Goal: Transaction & Acquisition: Purchase product/service

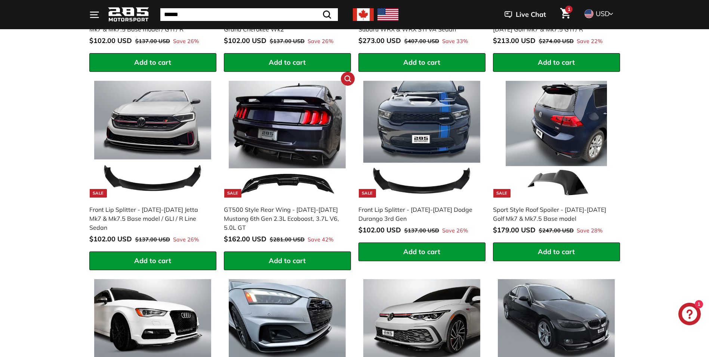
scroll to position [598, 0]
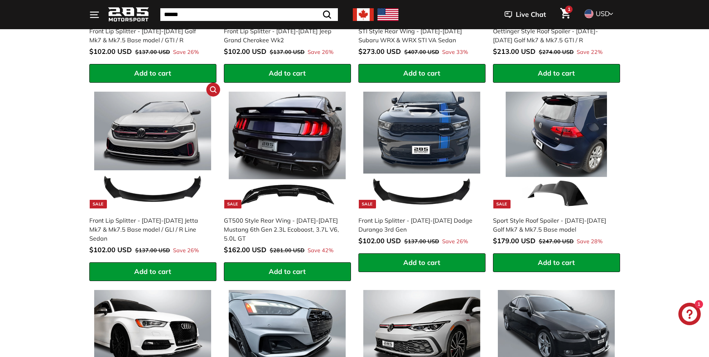
click at [158, 190] on img at bounding box center [152, 150] width 117 height 117
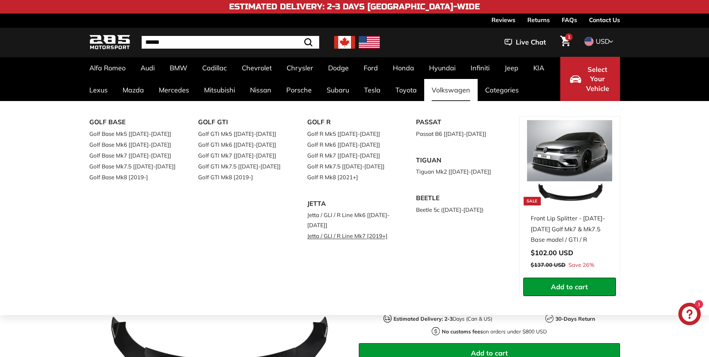
click at [324, 236] on link "Jetta / GLI / R Line Mk7 [2019+]" at bounding box center [351, 235] width 88 height 11
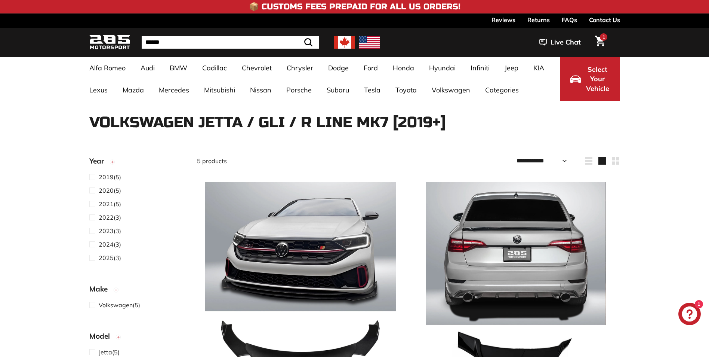
select select "**********"
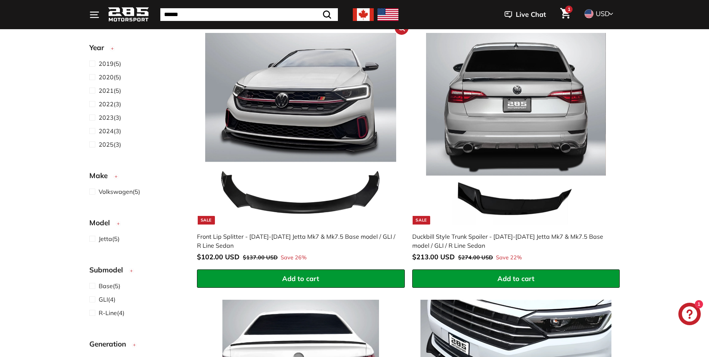
scroll to position [150, 0]
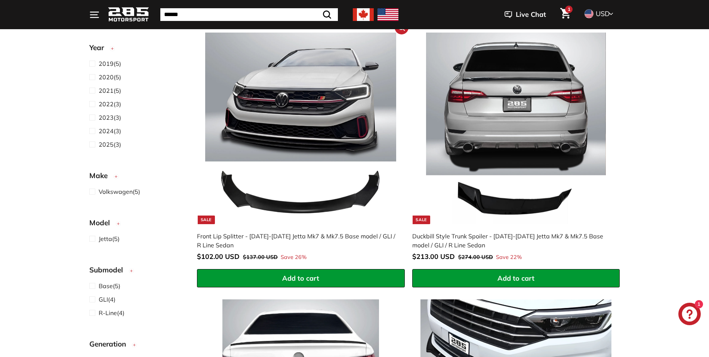
click at [311, 203] on img at bounding box center [300, 128] width 191 height 191
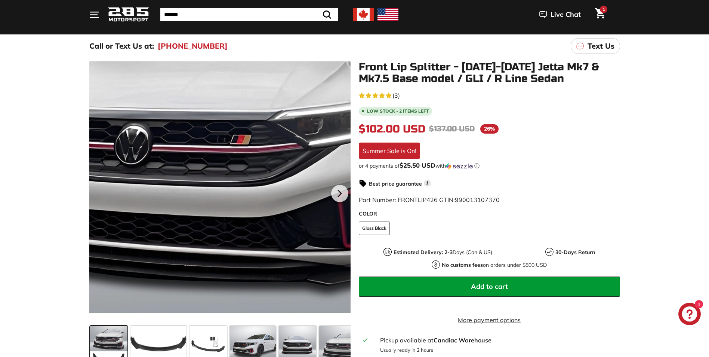
scroll to position [75, 0]
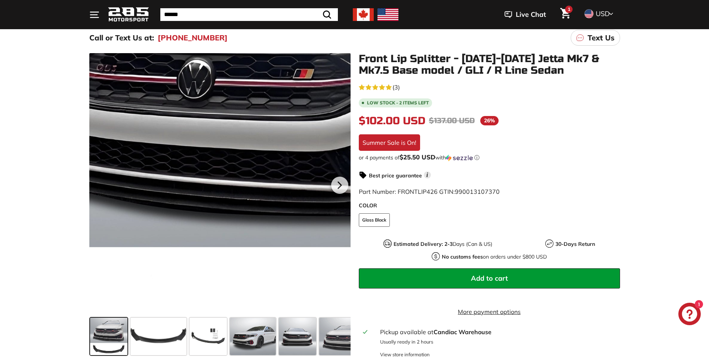
click at [193, 210] on div at bounding box center [219, 183] width 261 height 261
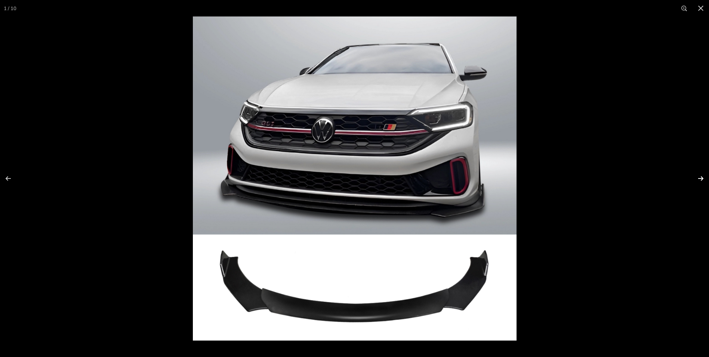
click at [698, 178] on button at bounding box center [696, 178] width 26 height 37
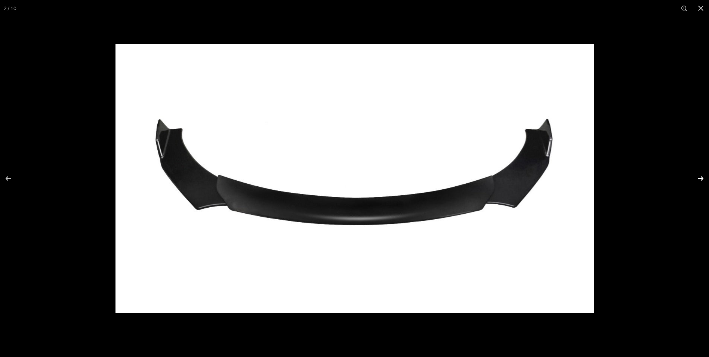
click at [698, 178] on button at bounding box center [696, 178] width 26 height 37
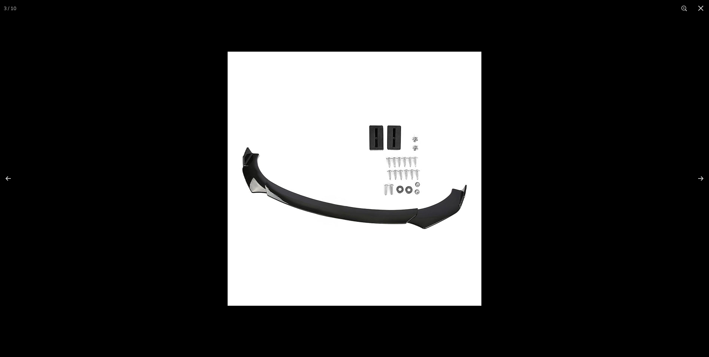
click at [403, 174] on img at bounding box center [355, 179] width 254 height 254
click at [699, 178] on button at bounding box center [696, 178] width 26 height 37
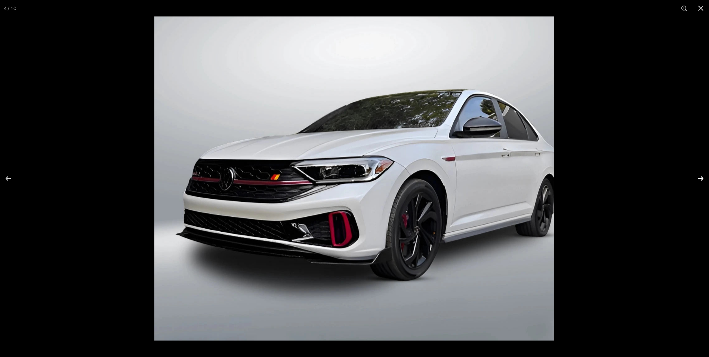
click at [700, 178] on button at bounding box center [696, 178] width 26 height 37
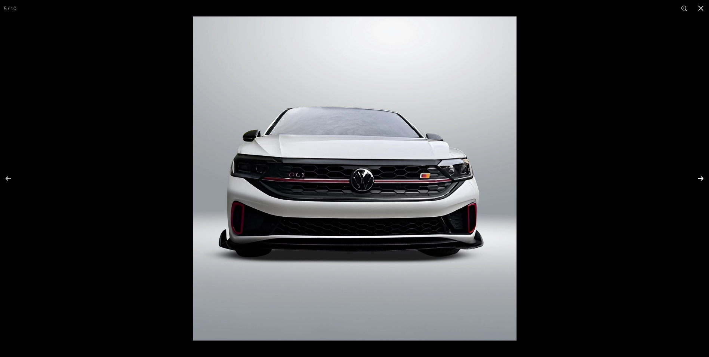
click at [700, 178] on button at bounding box center [696, 178] width 26 height 37
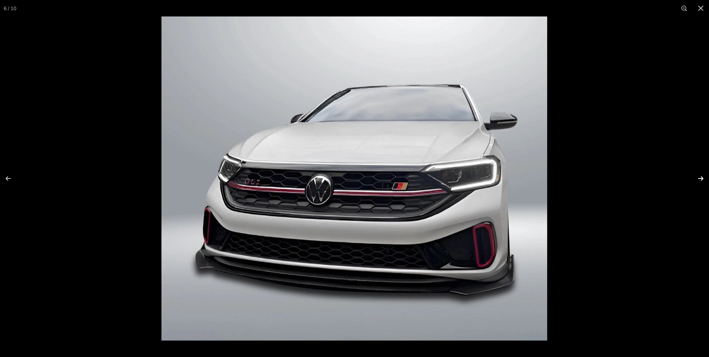
scroll to position [0, 122]
click at [703, 4] on button at bounding box center [701, 8] width 16 height 16
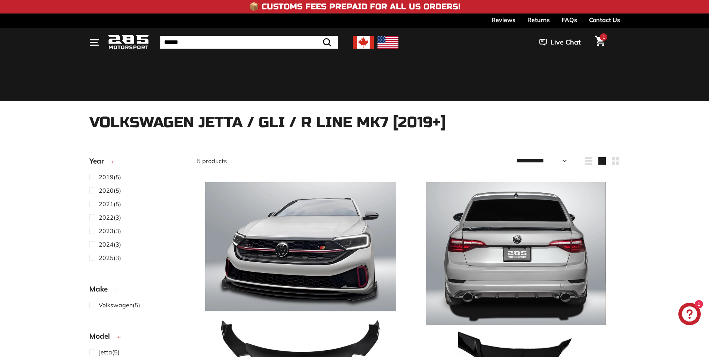
select select "**********"
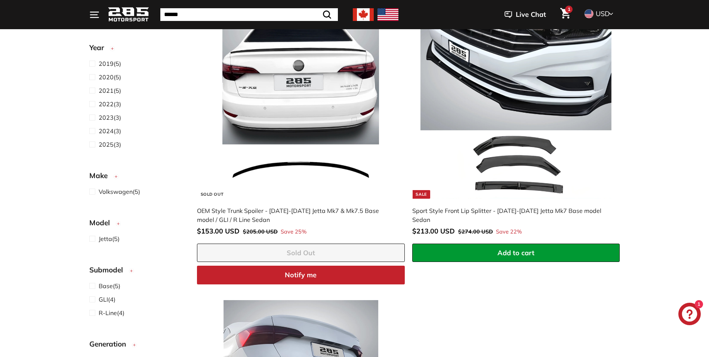
scroll to position [449, 0]
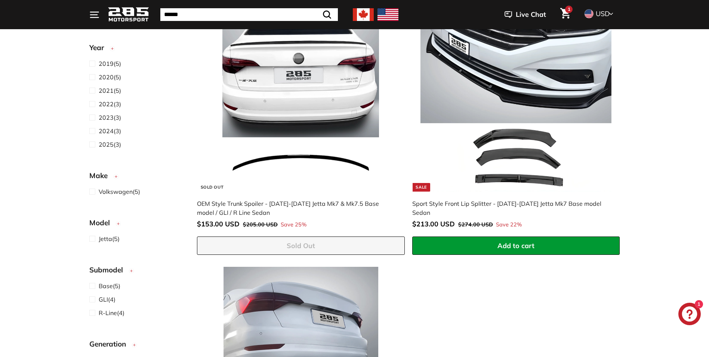
click at [477, 202] on div "Sport Style Front Lip Splitter - [DATE]-[DATE] Jetta Mk7 Base model Sedan" at bounding box center [512, 208] width 200 height 18
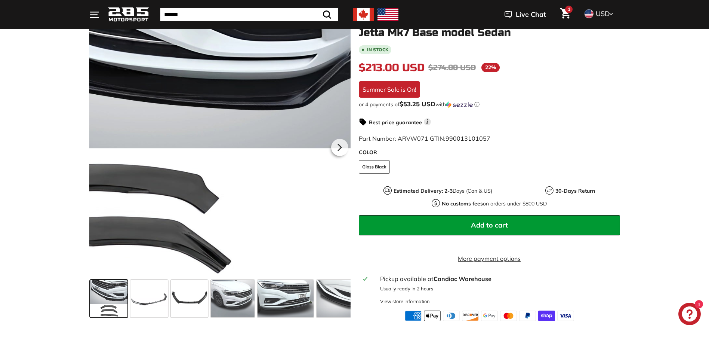
scroll to position [150, 0]
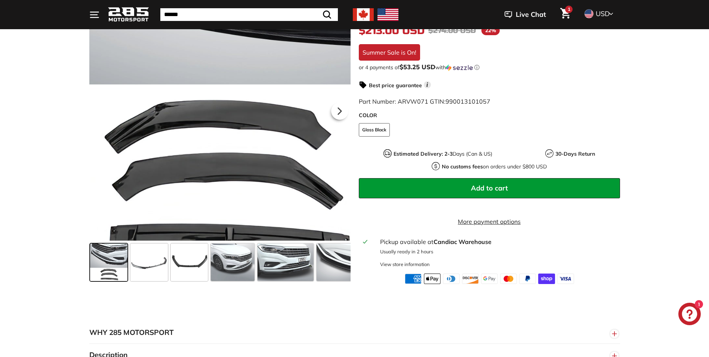
click at [219, 217] on div at bounding box center [219, 109] width 261 height 261
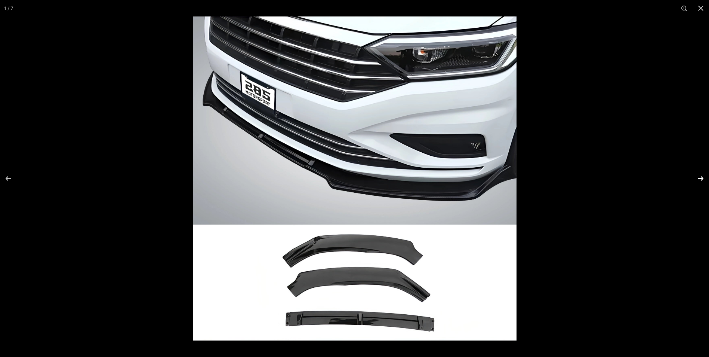
click at [705, 175] on button at bounding box center [696, 178] width 26 height 37
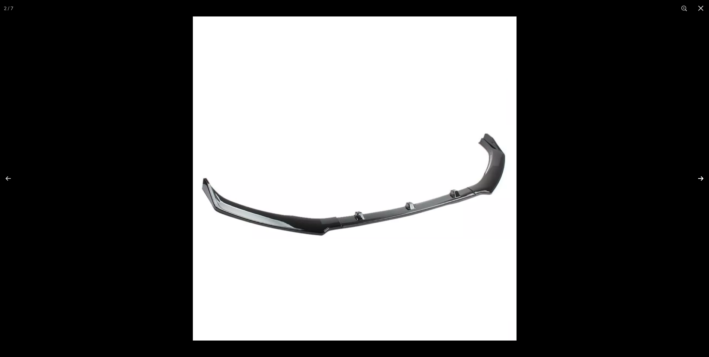
click at [707, 175] on button at bounding box center [696, 178] width 26 height 37
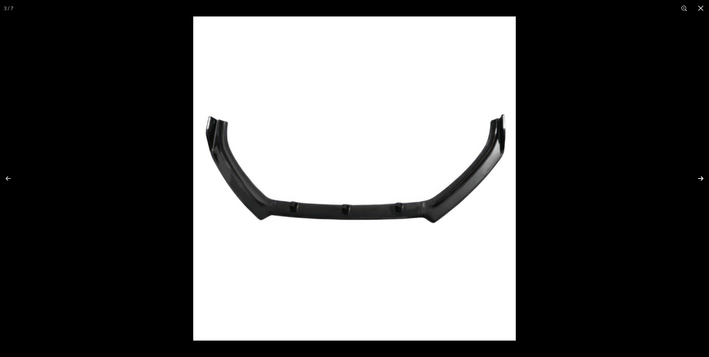
click at [707, 175] on button at bounding box center [696, 178] width 26 height 37
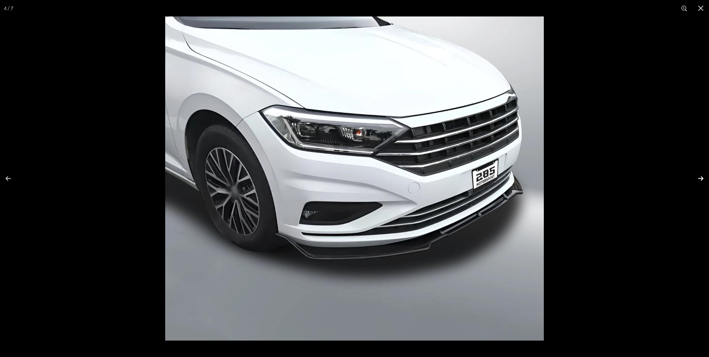
click at [708, 175] on button at bounding box center [696, 178] width 26 height 37
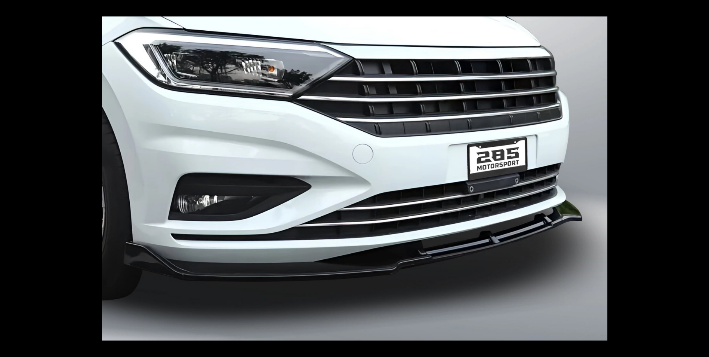
click at [708, 175] on button at bounding box center [696, 178] width 26 height 37
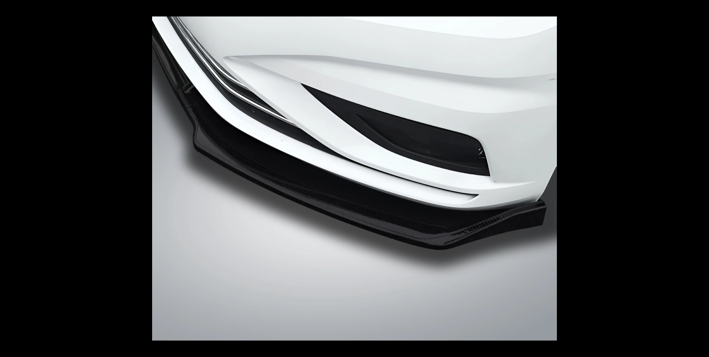
scroll to position [0, 55]
click at [708, 175] on button at bounding box center [696, 178] width 26 height 37
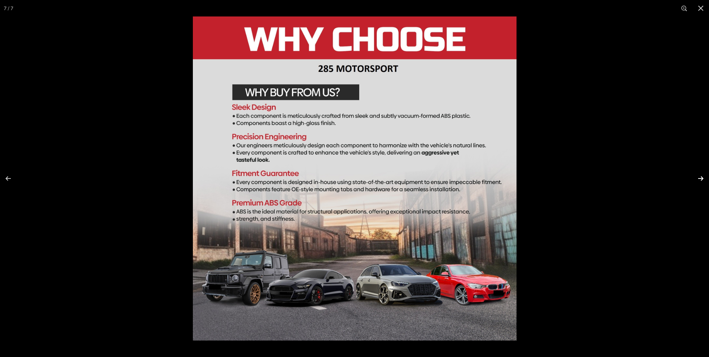
click at [702, 175] on button at bounding box center [696, 178] width 26 height 37
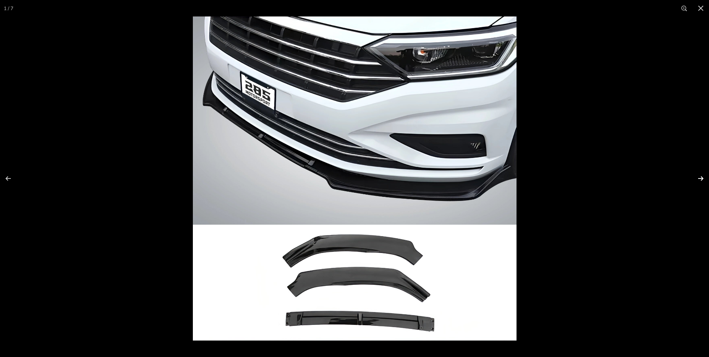
scroll to position [0, 0]
click at [702, 175] on button at bounding box center [696, 178] width 26 height 37
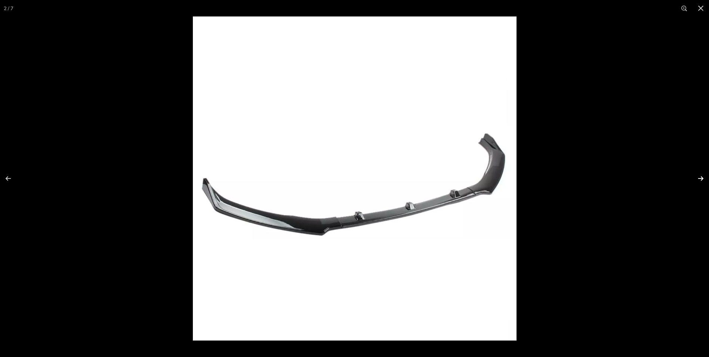
click at [702, 175] on button at bounding box center [696, 178] width 26 height 37
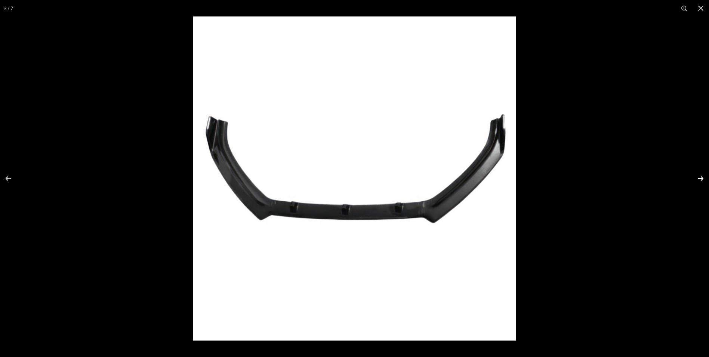
click at [702, 175] on button at bounding box center [696, 178] width 26 height 37
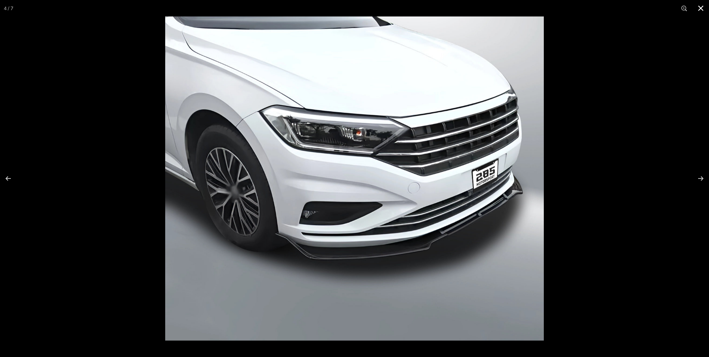
click at [703, 6] on button at bounding box center [701, 8] width 16 height 16
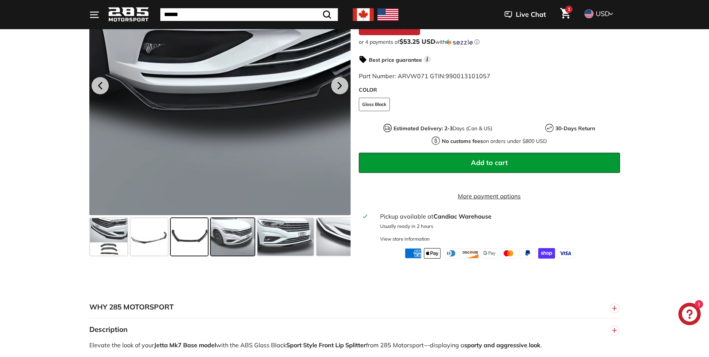
scroll to position [187, 0]
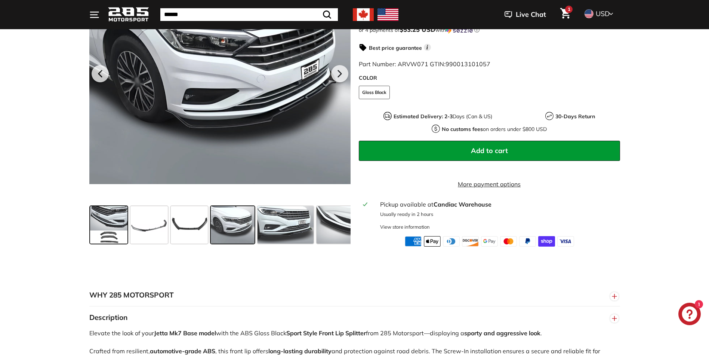
click at [112, 233] on span at bounding box center [108, 224] width 37 height 37
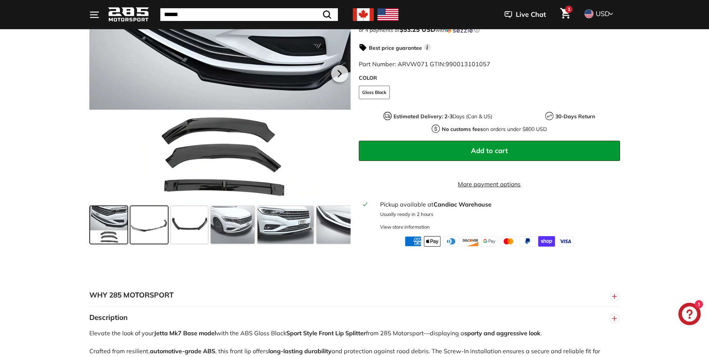
click at [163, 231] on span at bounding box center [148, 224] width 37 height 37
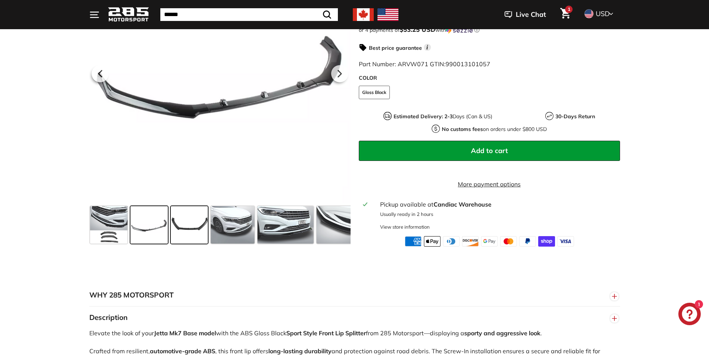
click at [182, 229] on span at bounding box center [189, 224] width 37 height 37
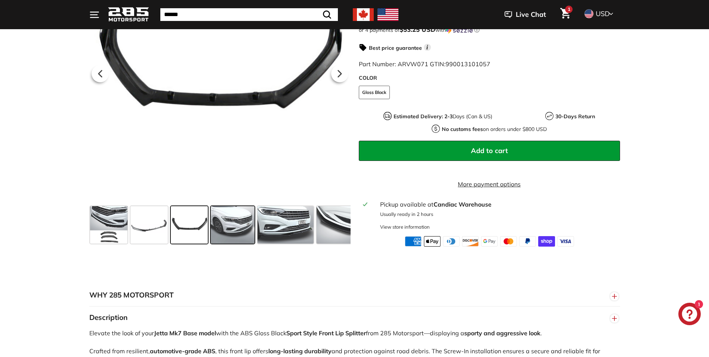
click at [233, 226] on span at bounding box center [233, 224] width 44 height 37
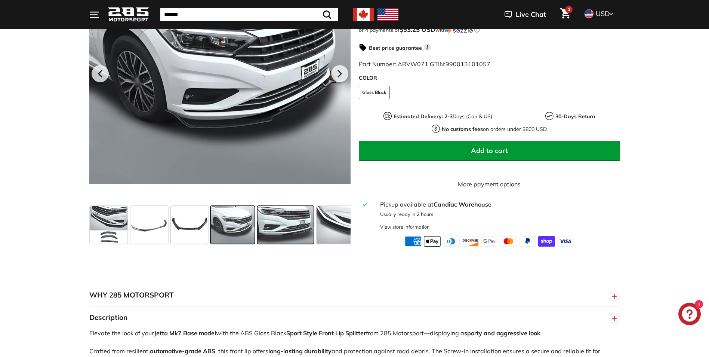
click at [281, 225] on span at bounding box center [286, 224] width 56 height 37
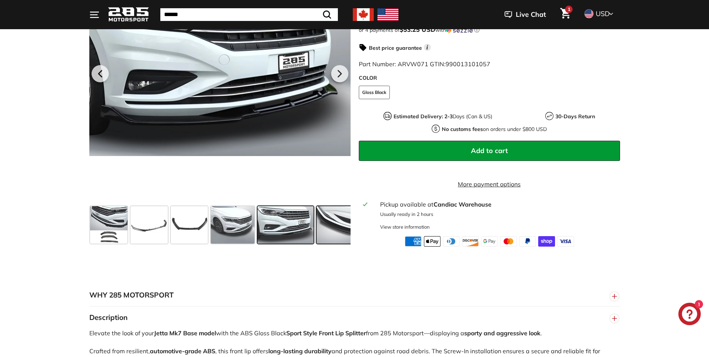
click at [340, 231] on span at bounding box center [340, 224] width 47 height 37
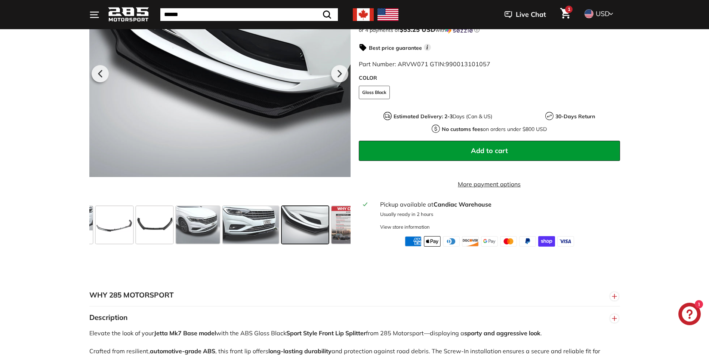
scroll to position [0, 55]
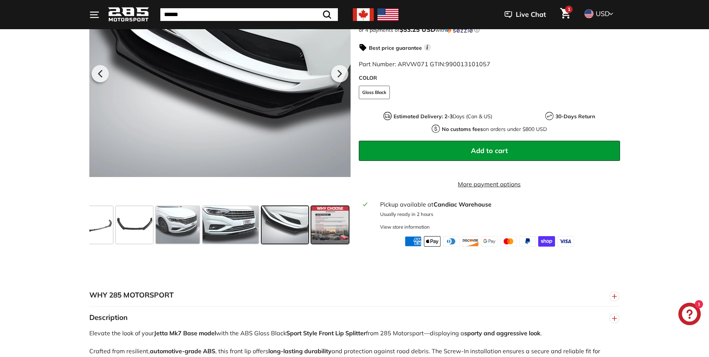
click at [336, 235] on span at bounding box center [329, 224] width 37 height 37
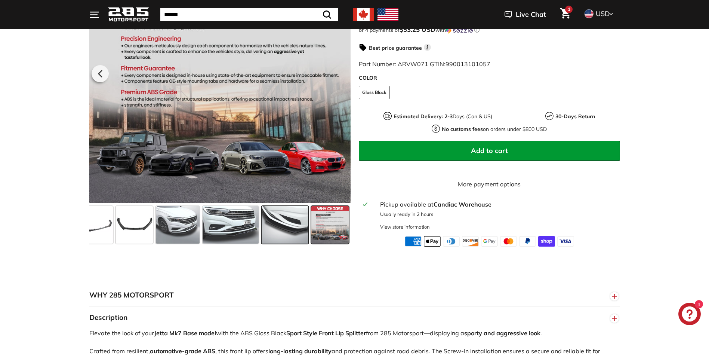
click at [301, 237] on span at bounding box center [285, 224] width 47 height 37
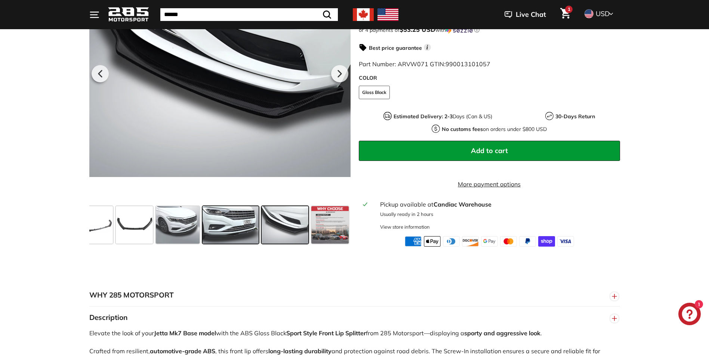
click at [240, 236] on span at bounding box center [231, 224] width 56 height 37
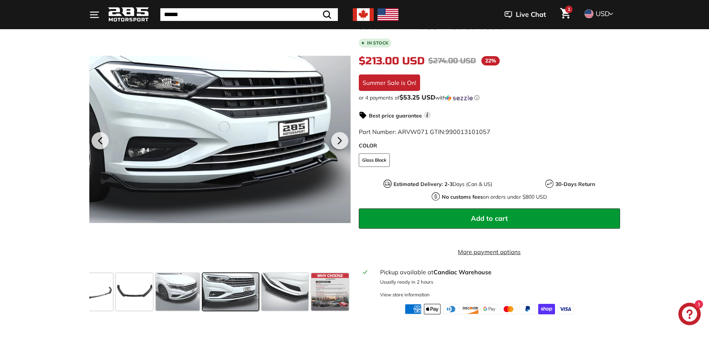
scroll to position [150, 0]
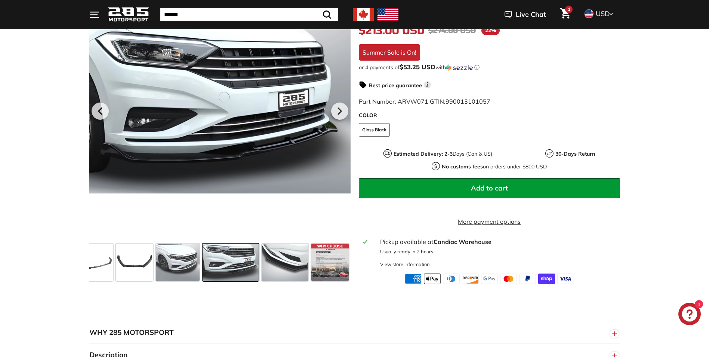
click at [471, 226] on link "More payment options" at bounding box center [489, 221] width 261 height 9
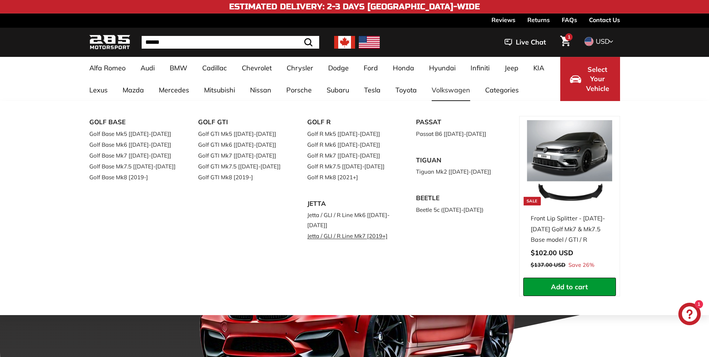
click at [344, 237] on link "Jetta / GLI / R Line Mk7 [2019+]" at bounding box center [351, 235] width 88 height 11
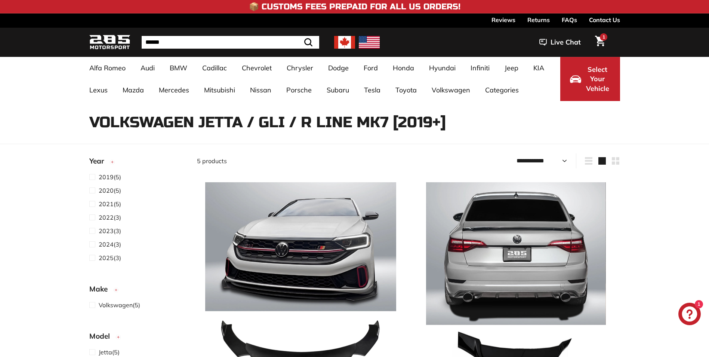
select select "**********"
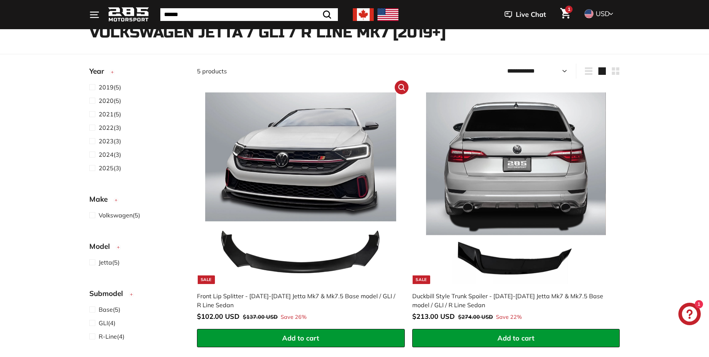
scroll to position [112, 0]
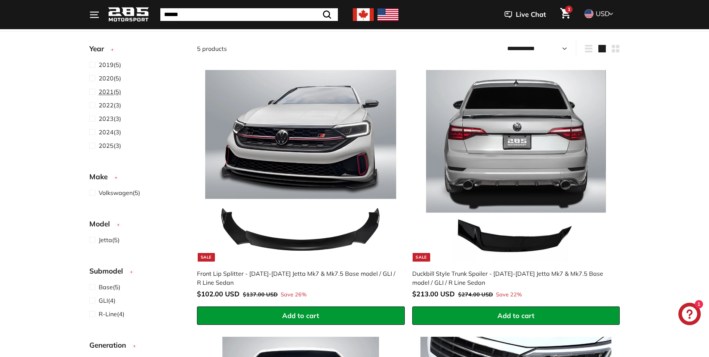
click at [101, 89] on span "2021" at bounding box center [106, 91] width 15 height 7
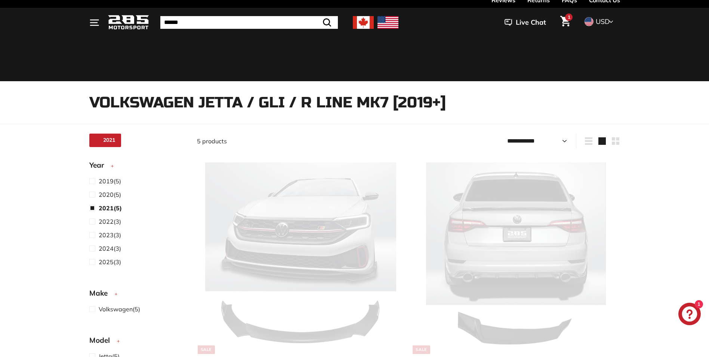
select select "**********"
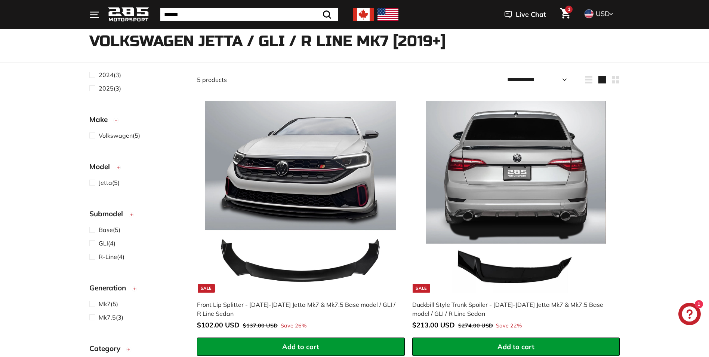
scroll to position [94, 0]
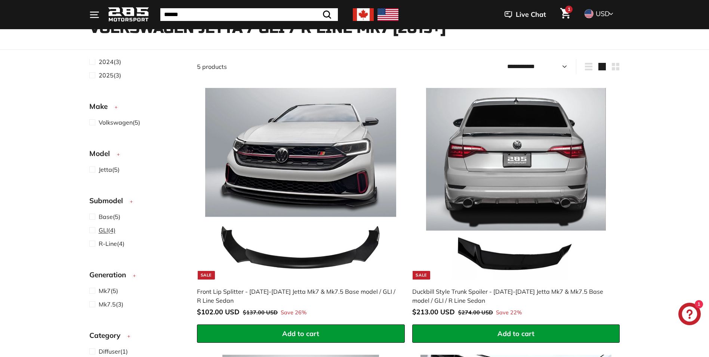
click at [106, 232] on span "GLI" at bounding box center [103, 229] width 9 height 7
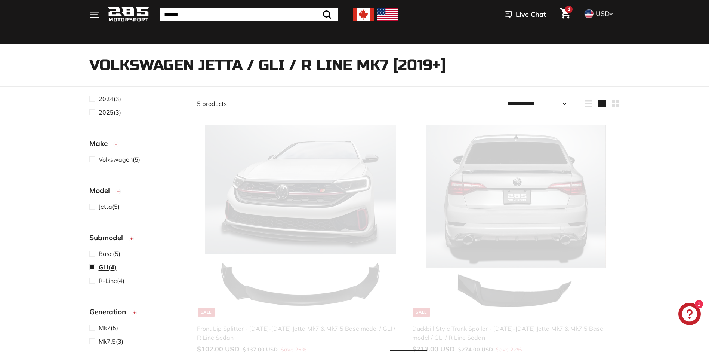
scroll to position [19, 0]
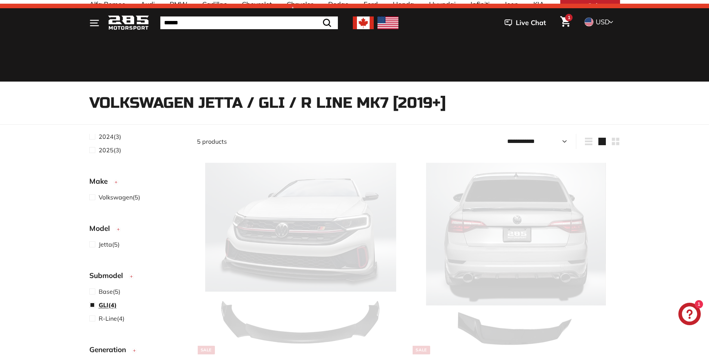
select select "**********"
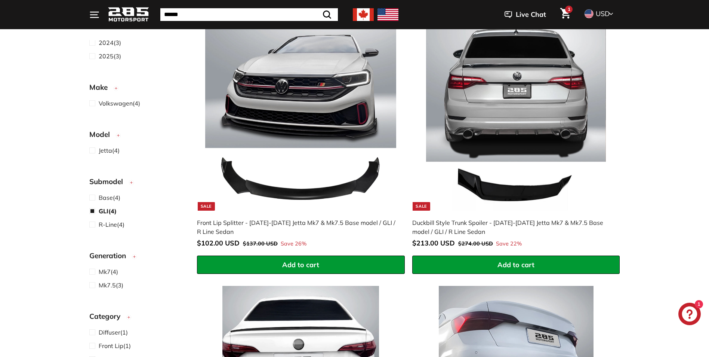
scroll to position [169, 0]
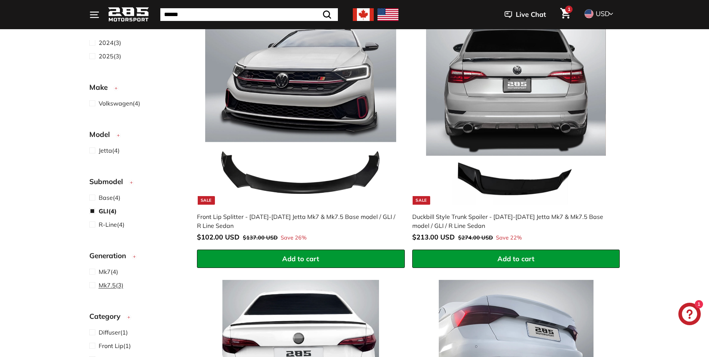
click at [110, 287] on span "Mk7.5" at bounding box center [107, 284] width 17 height 7
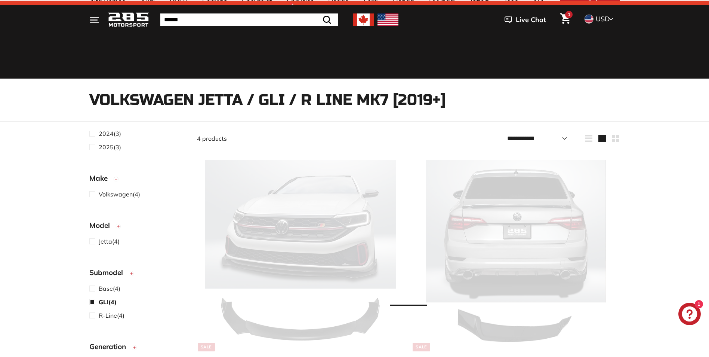
scroll to position [19, 0]
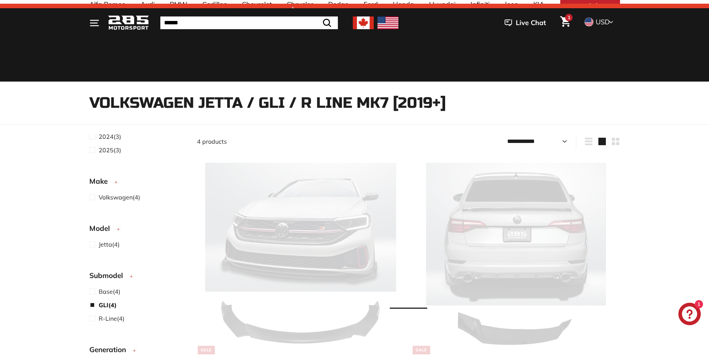
select select "**********"
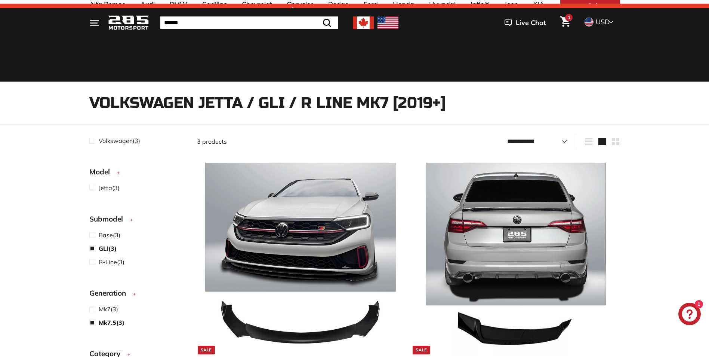
scroll to position [206, 0]
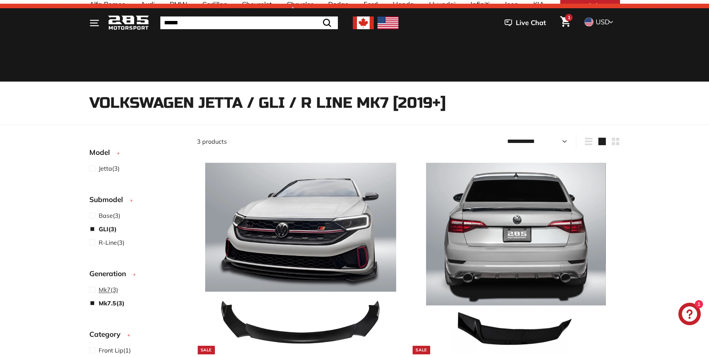
click at [99, 289] on span "Mk7" at bounding box center [105, 289] width 12 height 7
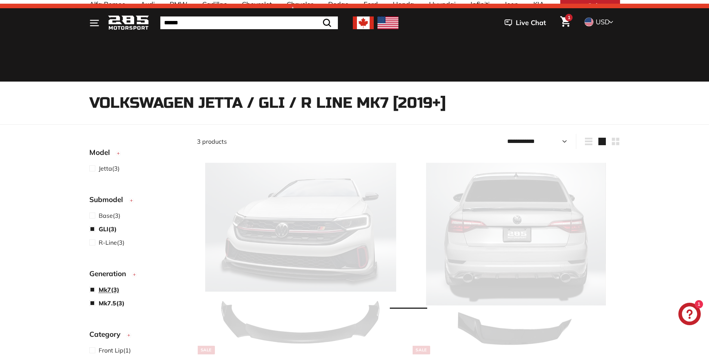
select select "**********"
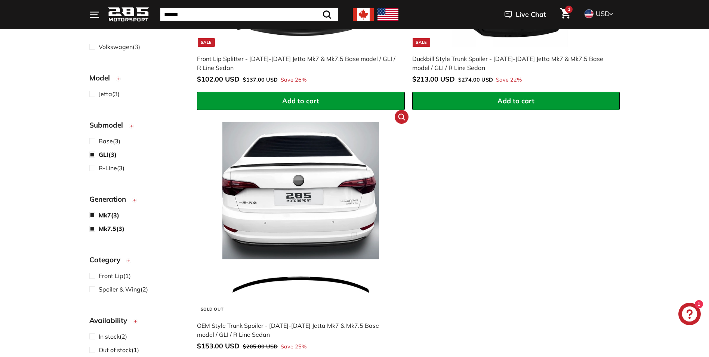
scroll to position [318, 0]
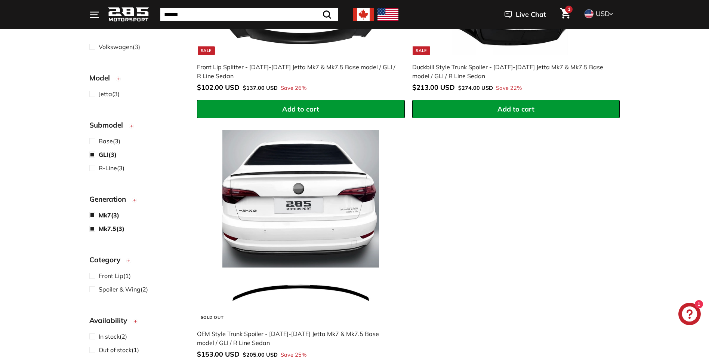
click at [104, 276] on span "Front Lip" at bounding box center [111, 275] width 25 height 7
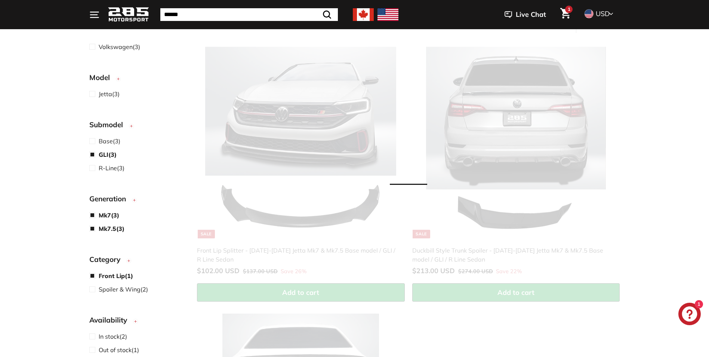
scroll to position [7, 0]
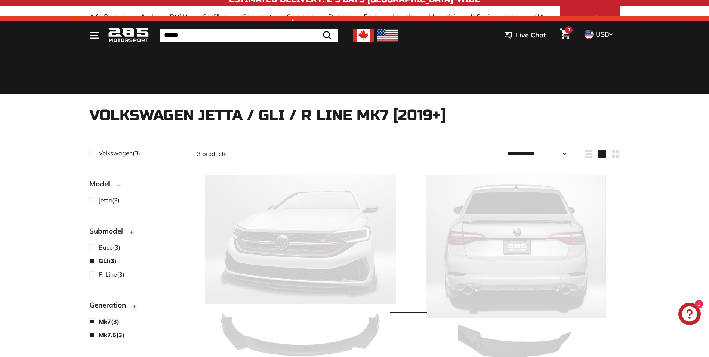
select select "**********"
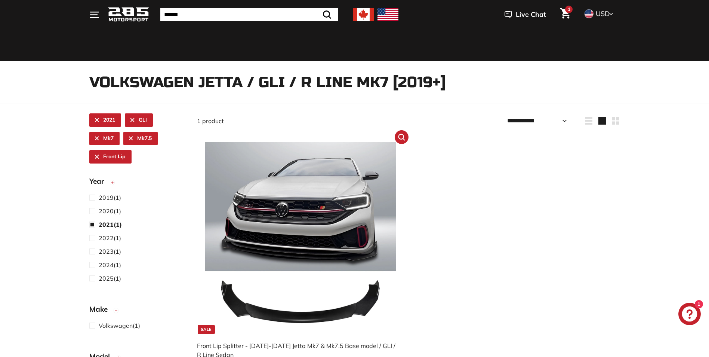
scroll to position [119, 0]
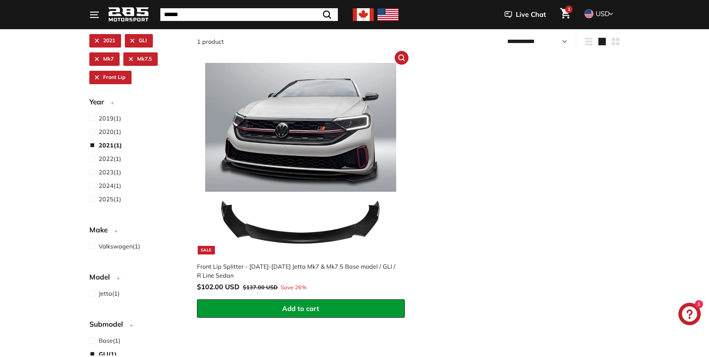
click at [274, 234] on img at bounding box center [300, 158] width 191 height 191
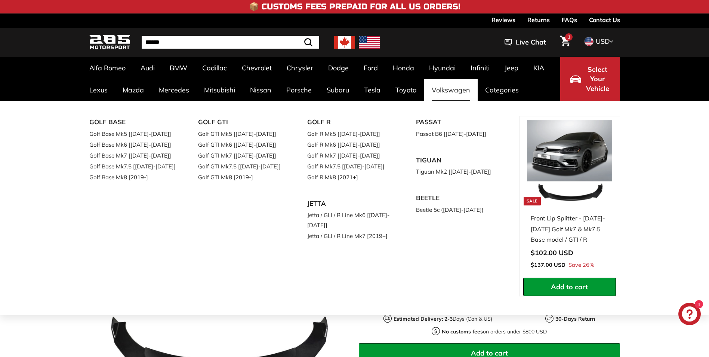
click at [444, 89] on link "Volkswagen" at bounding box center [450, 90] width 53 height 22
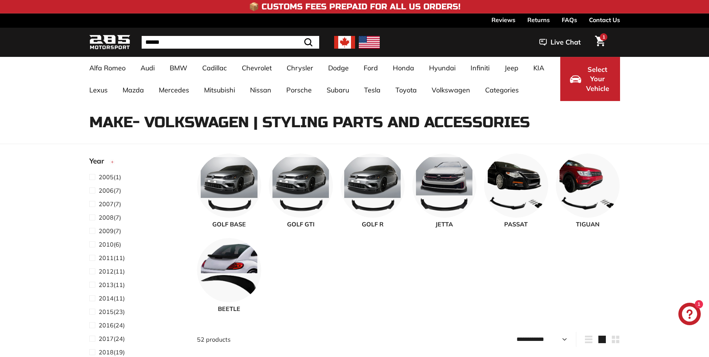
select select "**********"
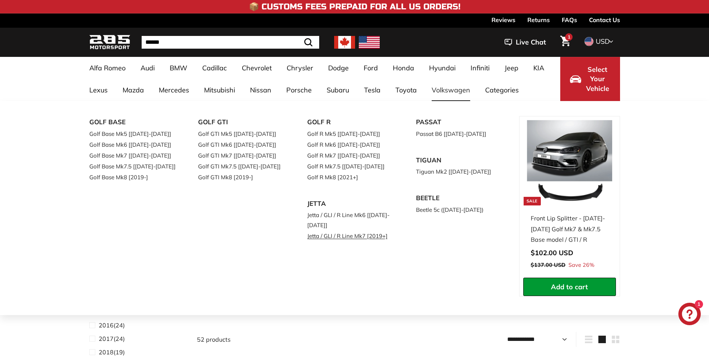
click at [339, 236] on link "Jetta / GLI / R Line Mk7 [2019+]" at bounding box center [351, 235] width 88 height 11
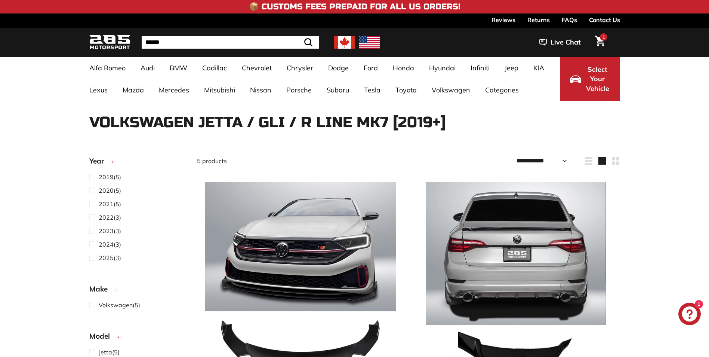
select select "**********"
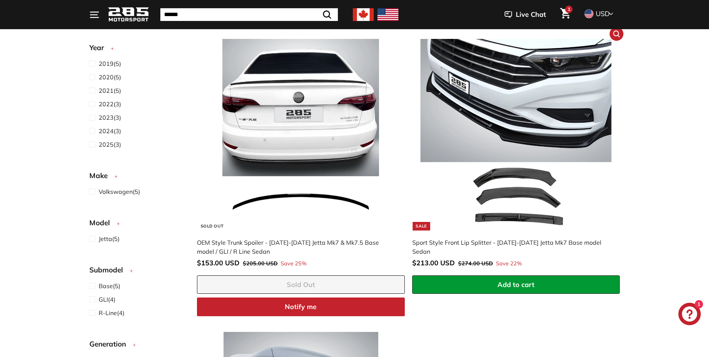
scroll to position [411, 0]
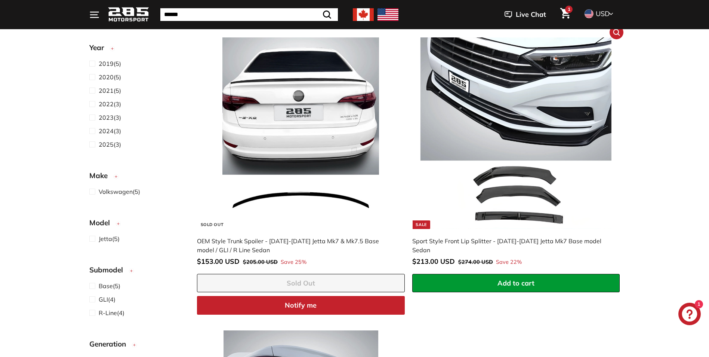
click at [483, 215] on img at bounding box center [515, 132] width 191 height 191
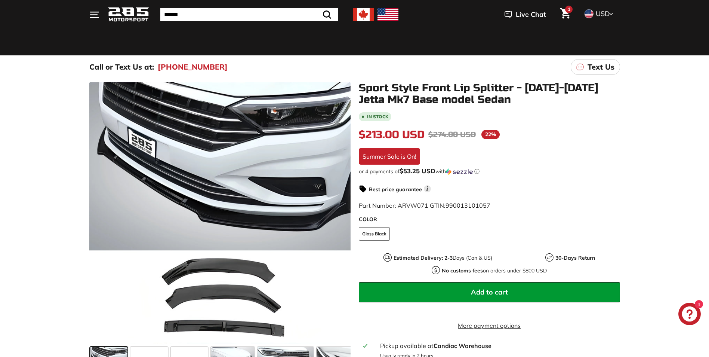
scroll to position [37, 0]
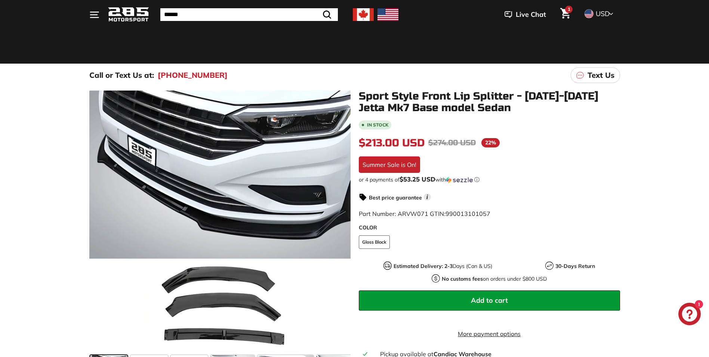
click at [389, 178] on div "or 4 payments of $53.25 USD with ⓘ" at bounding box center [489, 179] width 261 height 7
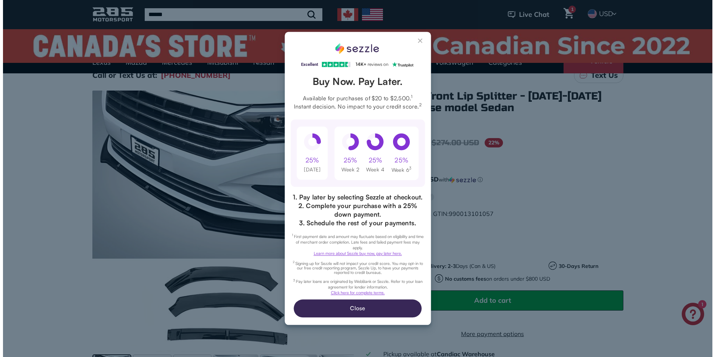
scroll to position [0, 0]
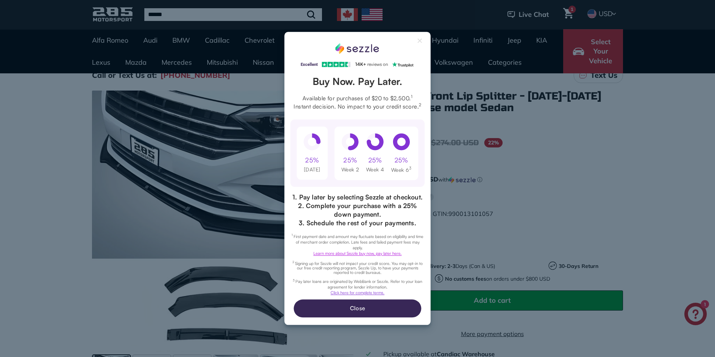
click at [344, 253] on link "Learn more about Sezzle buy now, pay later here." at bounding box center [357, 252] width 88 height 5
